Goal: Task Accomplishment & Management: Use online tool/utility

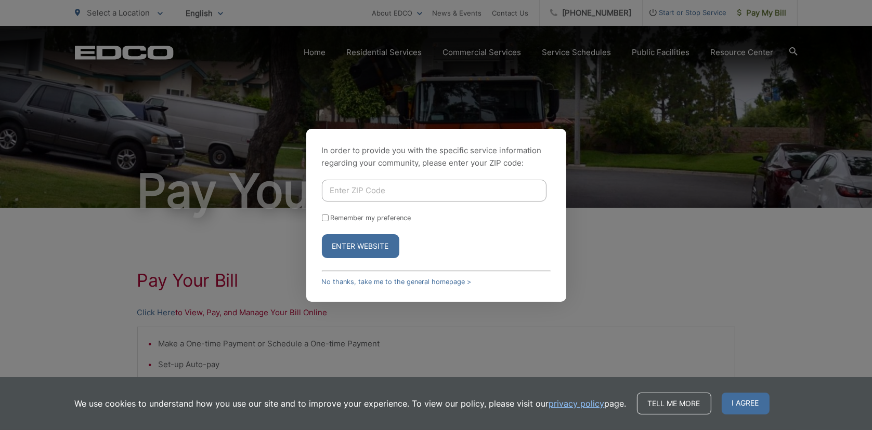
click at [391, 190] on input "Enter ZIP Code" at bounding box center [434, 191] width 225 height 22
type input "90275"
click at [322, 234] on button "Enter Website" at bounding box center [360, 246] width 77 height 24
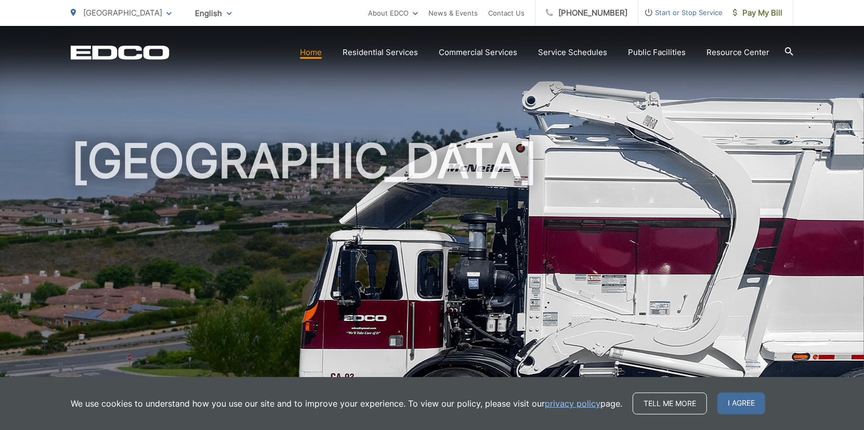
scroll to position [104, 0]
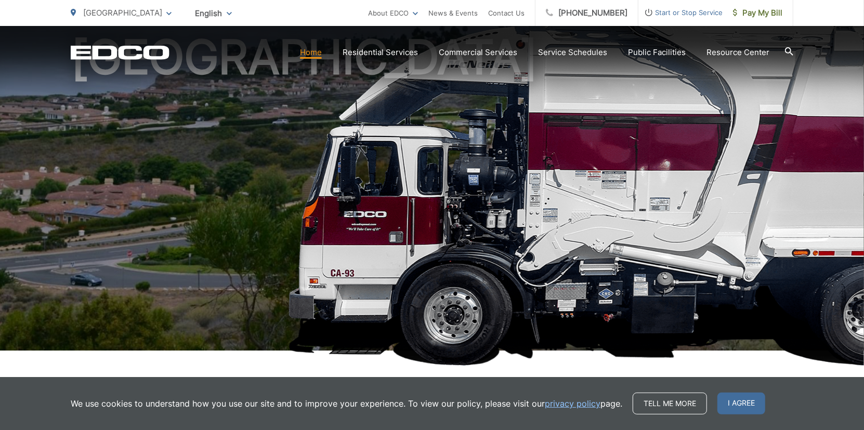
drag, startPoint x: 751, startPoint y: 408, endPoint x: 702, endPoint y: 382, distance: 55.6
click at [750, 406] on span "I agree" at bounding box center [741, 404] width 48 height 22
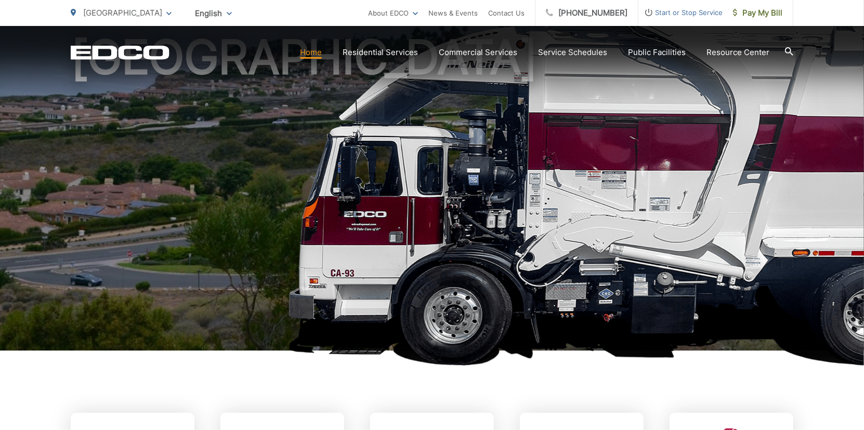
scroll to position [312, 0]
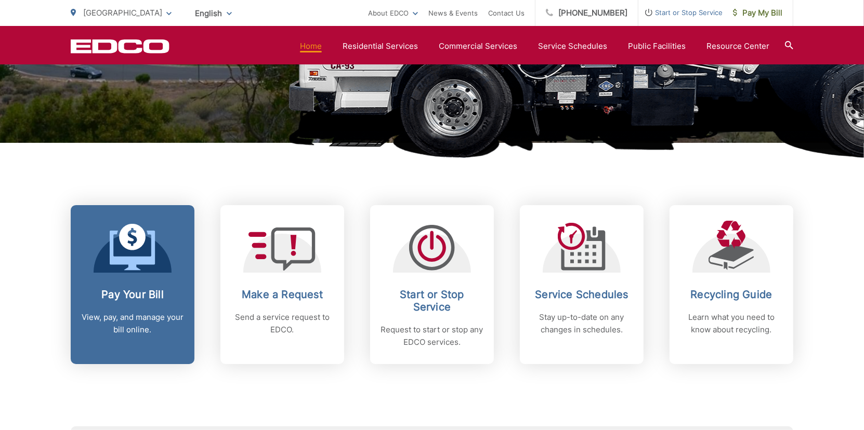
click at [149, 267] on icon at bounding box center [133, 247] width 46 height 47
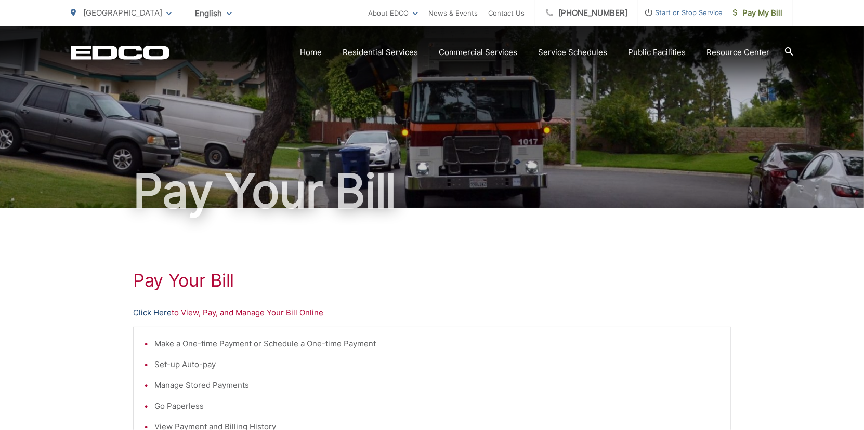
click at [139, 312] on link "Click Here" at bounding box center [152, 313] width 38 height 12
